Goal: Task Accomplishment & Management: Manage account settings

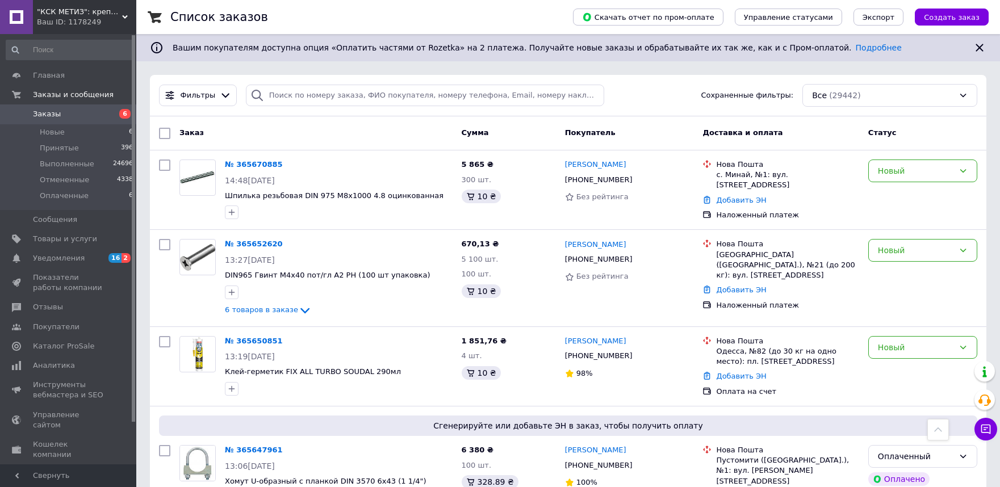
scroll to position [1136, 0]
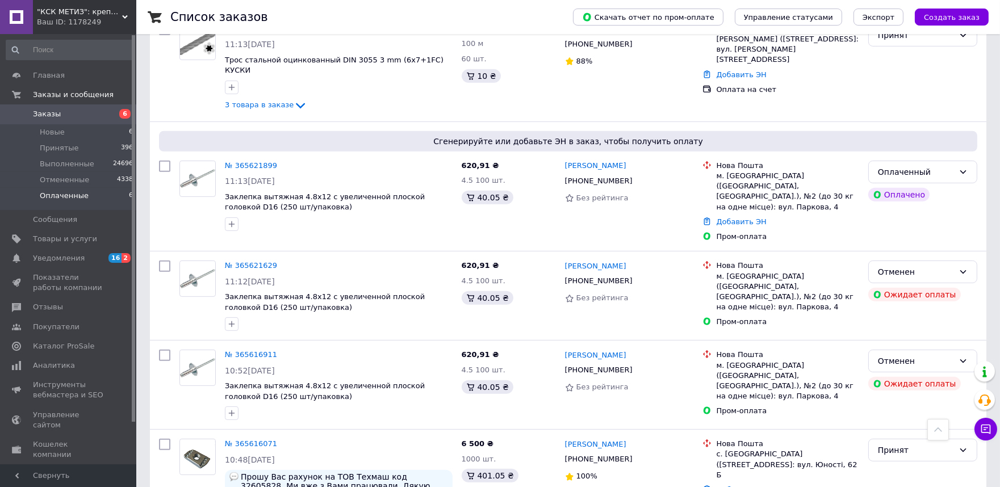
click at [43, 190] on li "Оплаченные 6" at bounding box center [70, 199] width 140 height 22
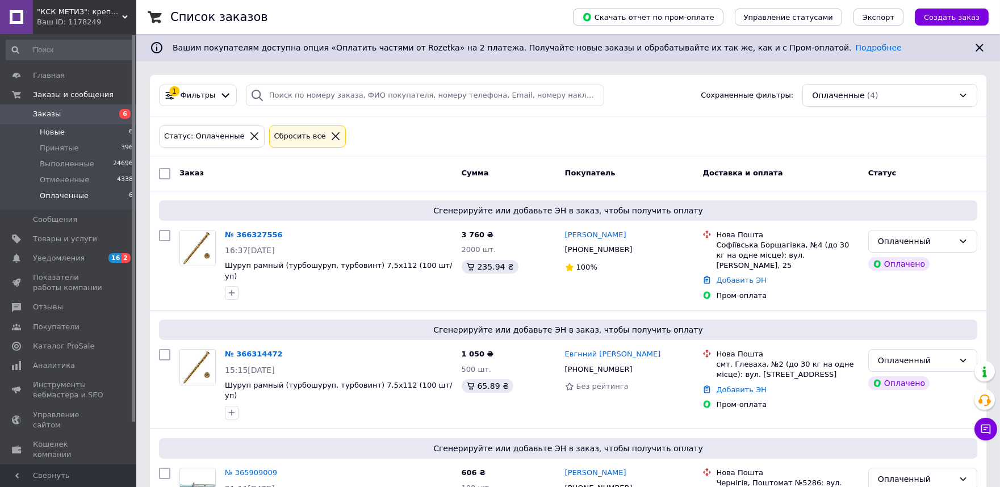
click at [56, 128] on span "Новые" at bounding box center [52, 132] width 25 height 10
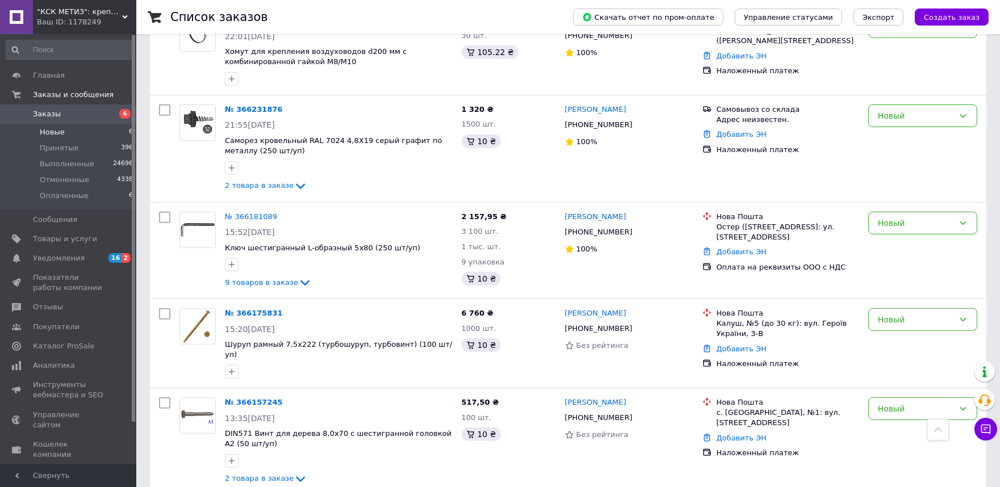
scroll to position [1258, 0]
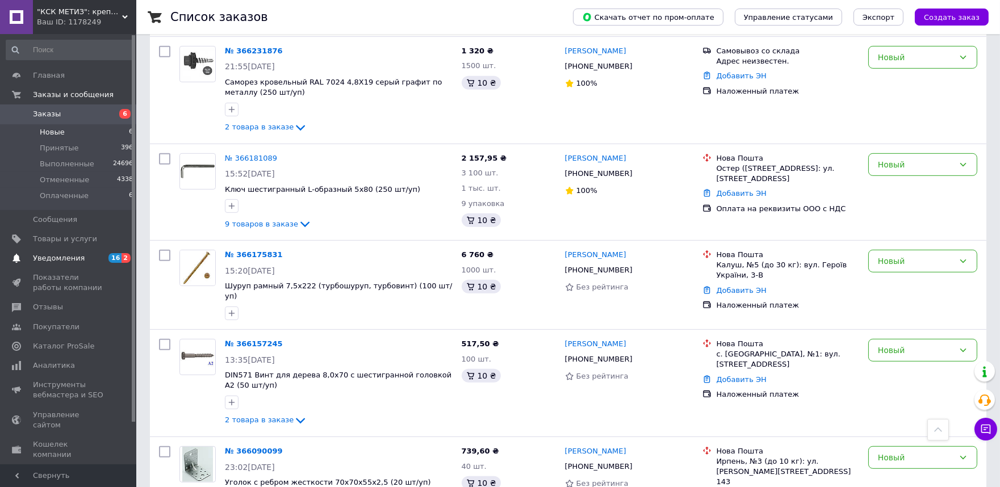
click at [63, 261] on span "Уведомления" at bounding box center [59, 258] width 52 height 10
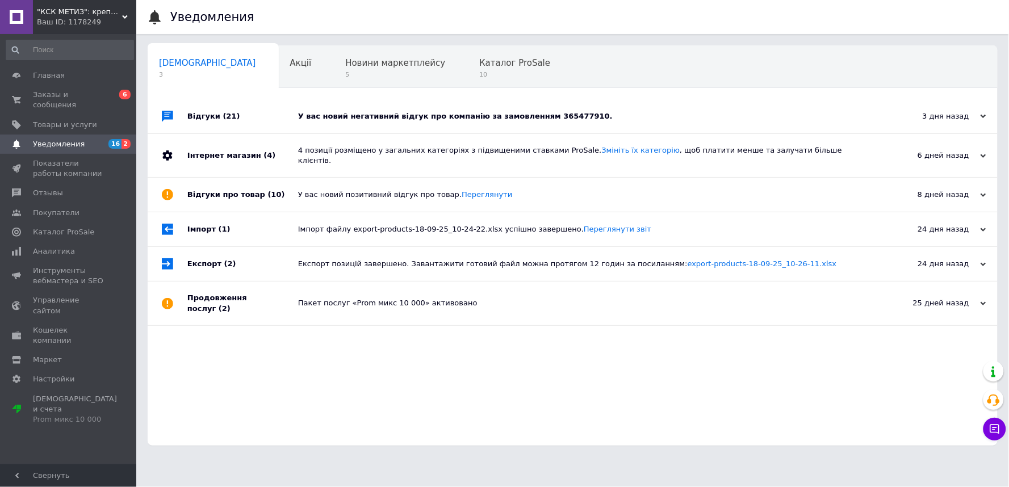
click at [426, 114] on div "У вас новий негативний відгук про компанію за замовленням 365477910." at bounding box center [585, 116] width 575 height 10
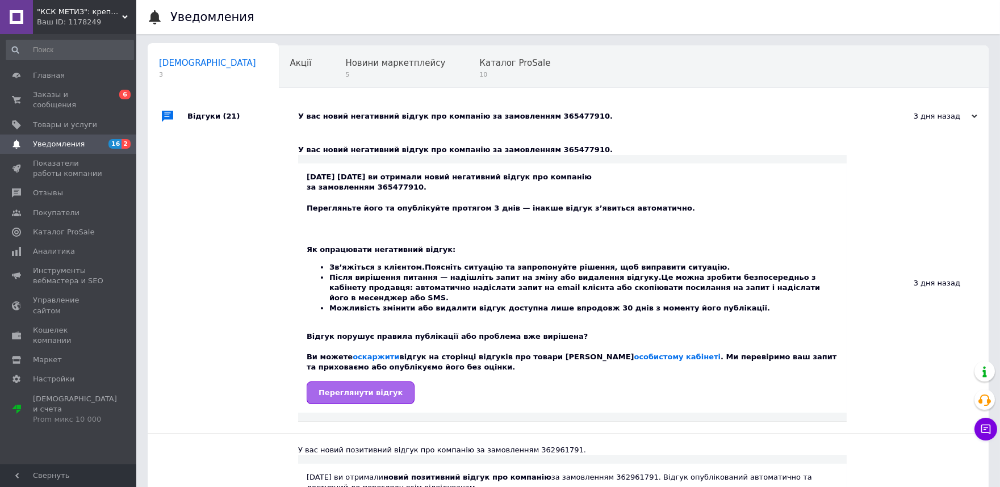
click at [370, 382] on link "Переглянути відгук" at bounding box center [361, 393] width 108 height 23
click at [55, 188] on span "Отзывы" at bounding box center [48, 193] width 30 height 10
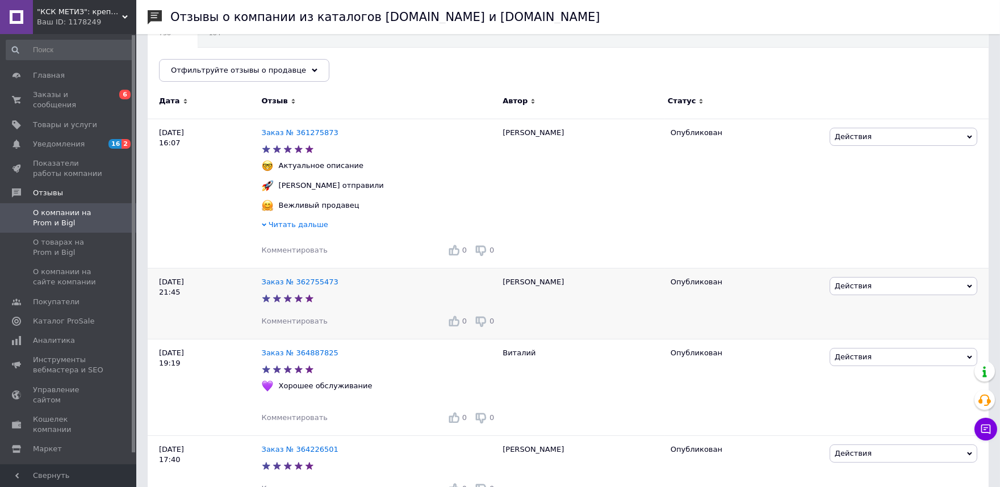
scroll to position [189, 0]
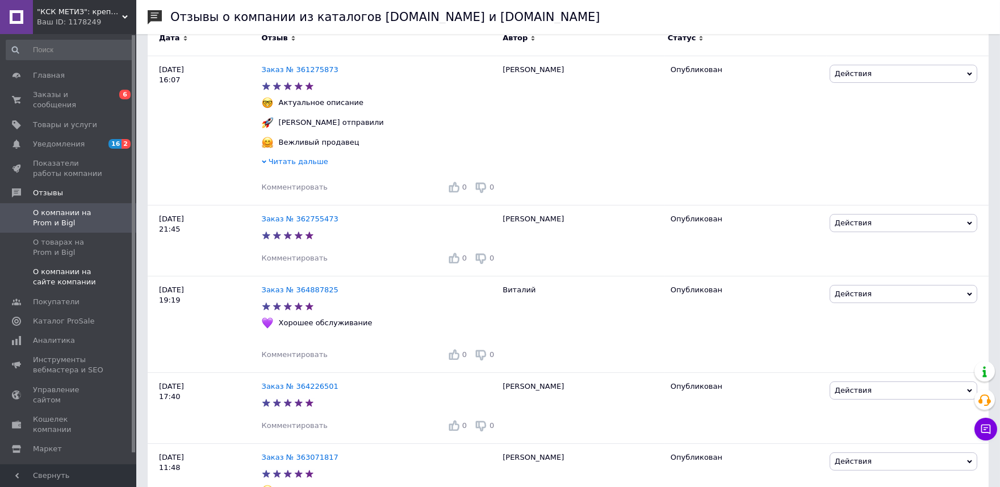
click at [76, 267] on span "О компании на сайте компании" at bounding box center [69, 277] width 72 height 20
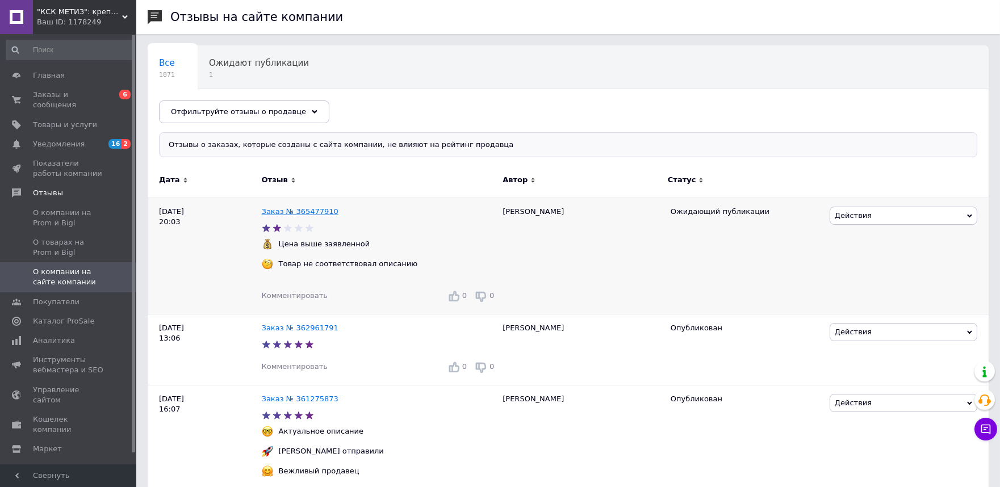
click at [281, 211] on link "Заказ № 365477910" at bounding box center [300, 211] width 77 height 9
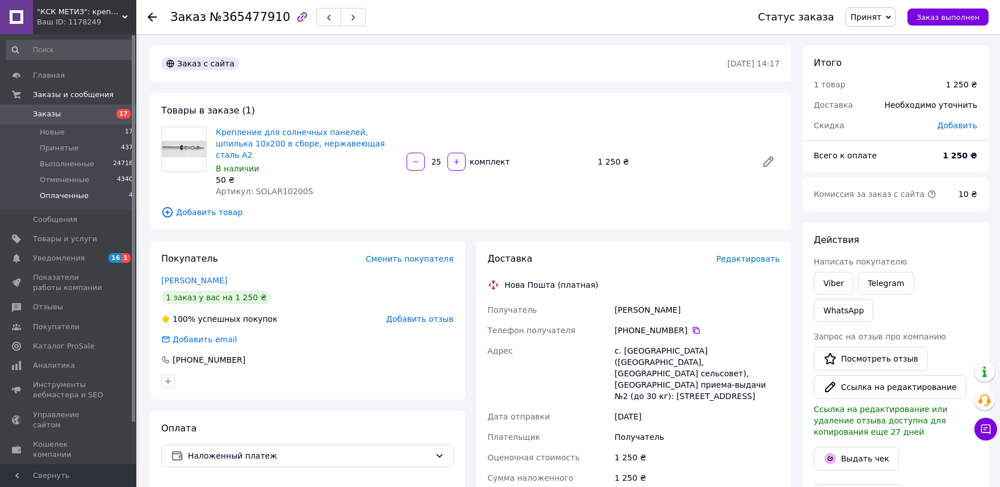
click at [83, 197] on li "Оплаченные 4" at bounding box center [70, 199] width 140 height 22
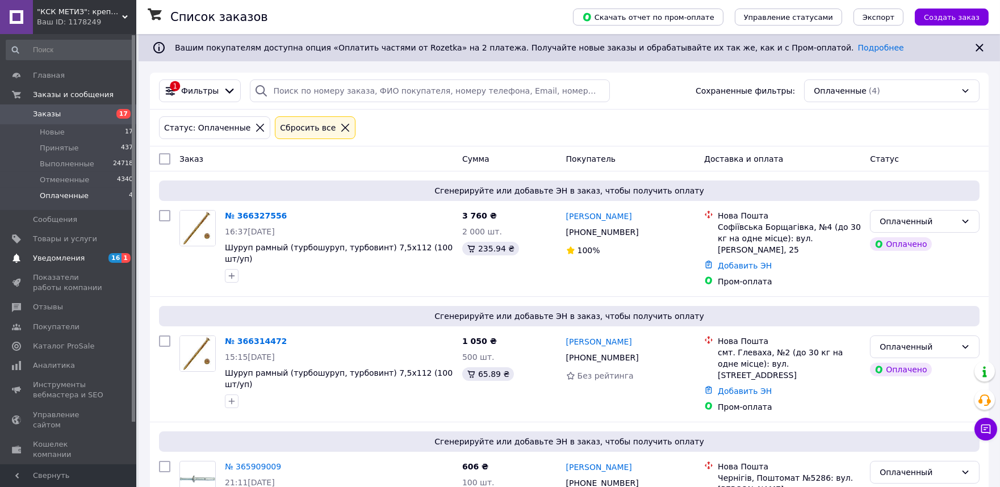
click at [52, 254] on span "Уведомления" at bounding box center [59, 258] width 52 height 10
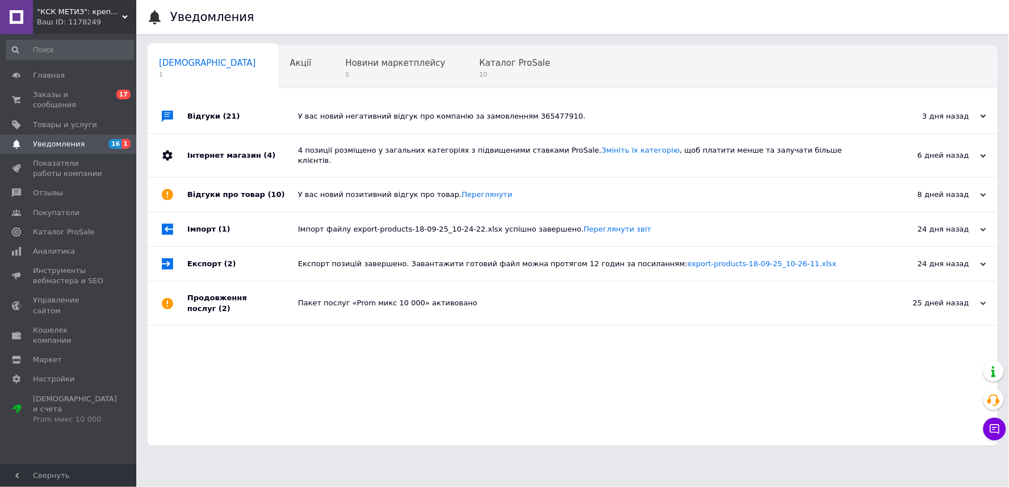
click at [355, 115] on div "У вас новий негативний відгук про компанію за замовленням 365477910." at bounding box center [585, 116] width 575 height 10
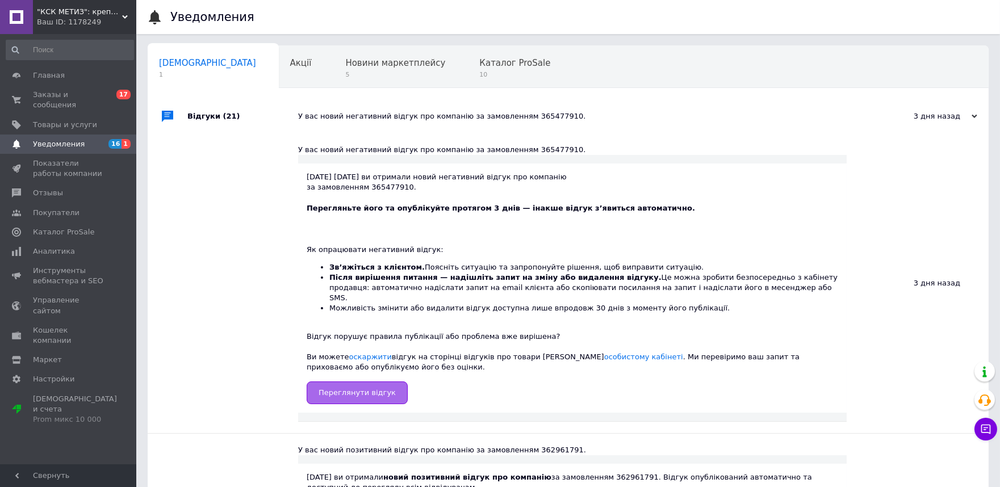
click at [375, 389] on span "Переглянути відгук" at bounding box center [357, 393] width 77 height 9
drag, startPoint x: 510, startPoint y: 116, endPoint x: 544, endPoint y: 118, distance: 34.7
click at [544, 118] on div "У вас новий негативний відгук про компанію за замовленням 365477910." at bounding box center [581, 116] width 566 height 10
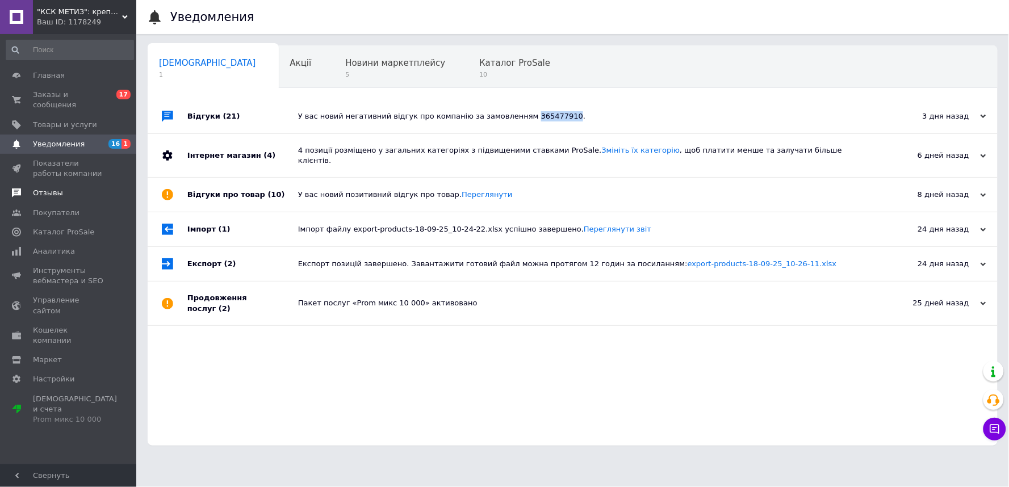
click at [50, 183] on link "Отзывы" at bounding box center [70, 192] width 140 height 19
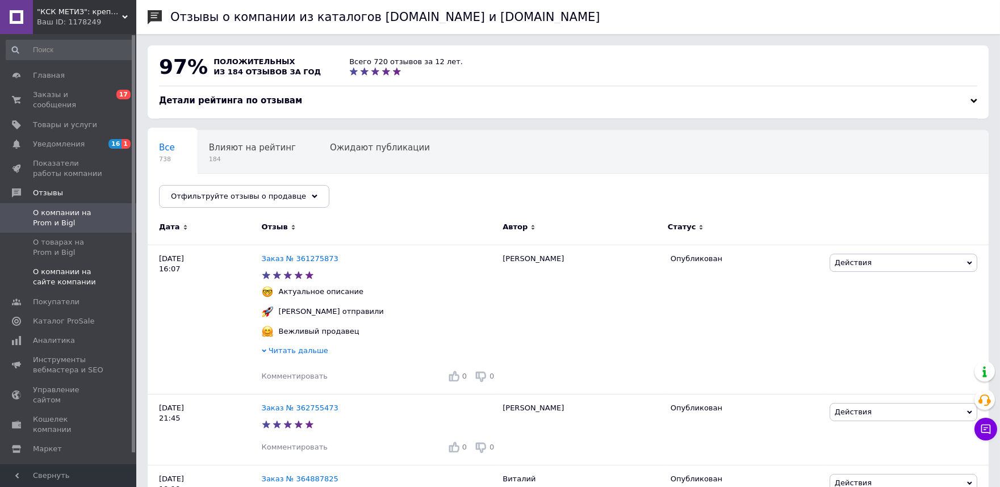
click at [63, 267] on span "О компании на сайте компании" at bounding box center [69, 277] width 72 height 20
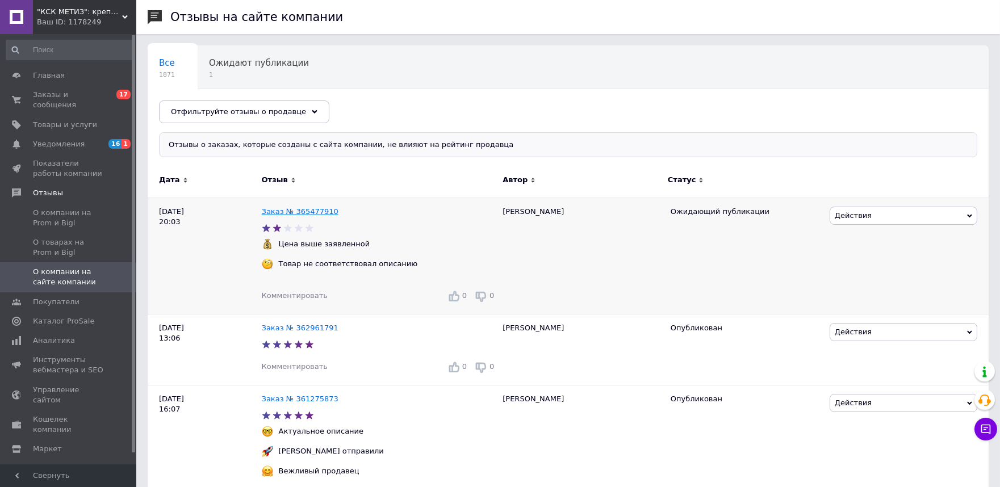
click at [293, 213] on link "Заказ № 365477910" at bounding box center [300, 211] width 77 height 9
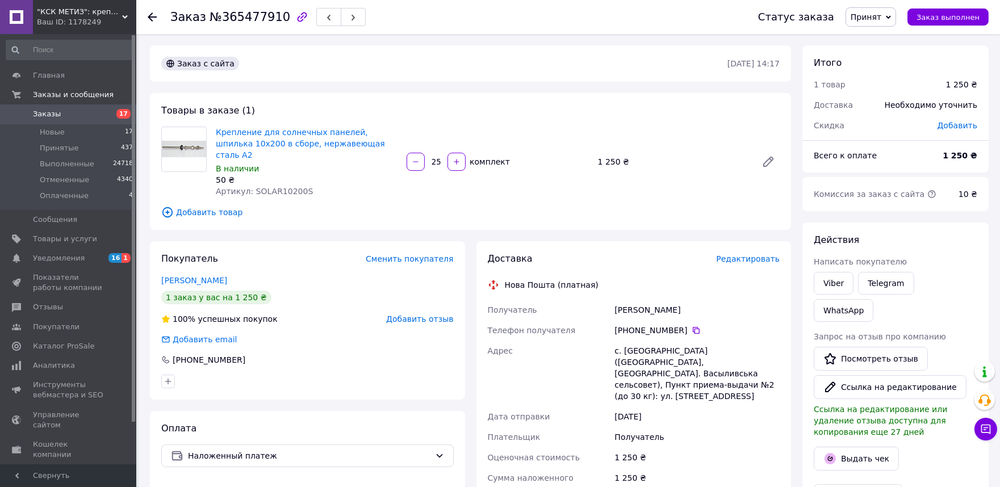
click at [54, 115] on span "Заказы" at bounding box center [47, 114] width 28 height 10
